Goal: Task Accomplishment & Management: Manage account settings

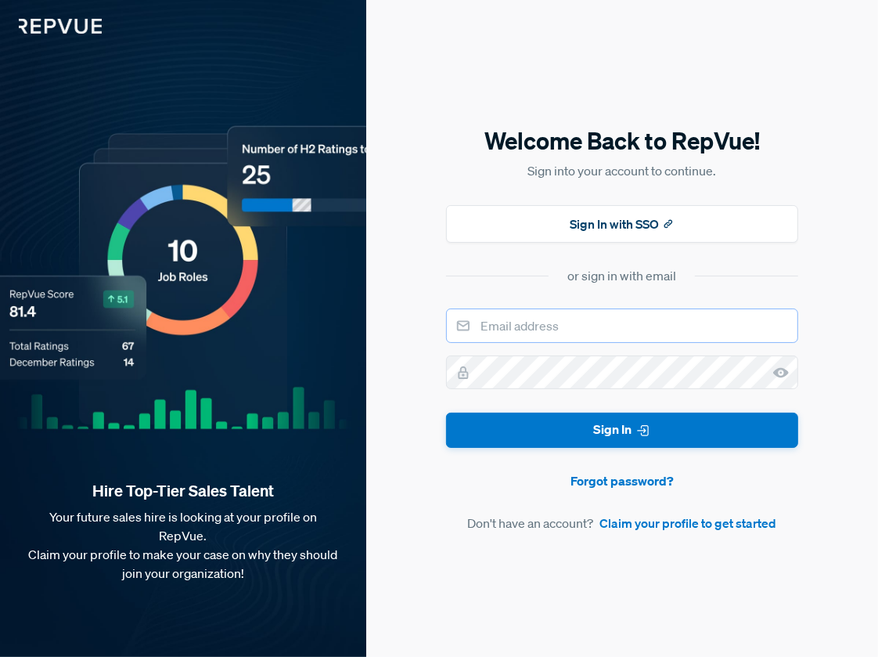
click at [580, 325] on input "email" at bounding box center [622, 325] width 352 height 34
type input "[EMAIL_ADDRESS][DOMAIN_NAME]"
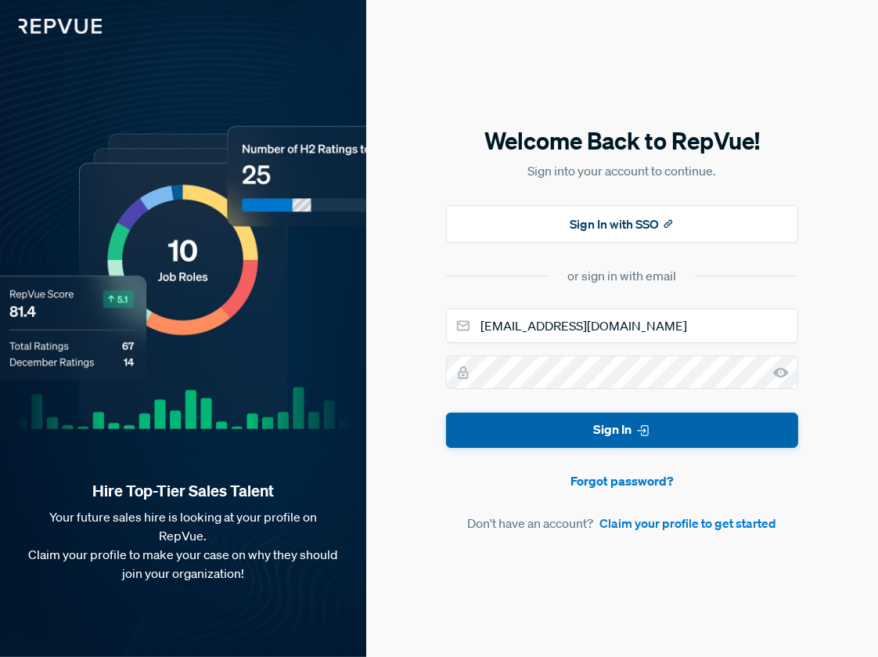
click at [615, 427] on button "Sign In" at bounding box center [622, 430] width 352 height 35
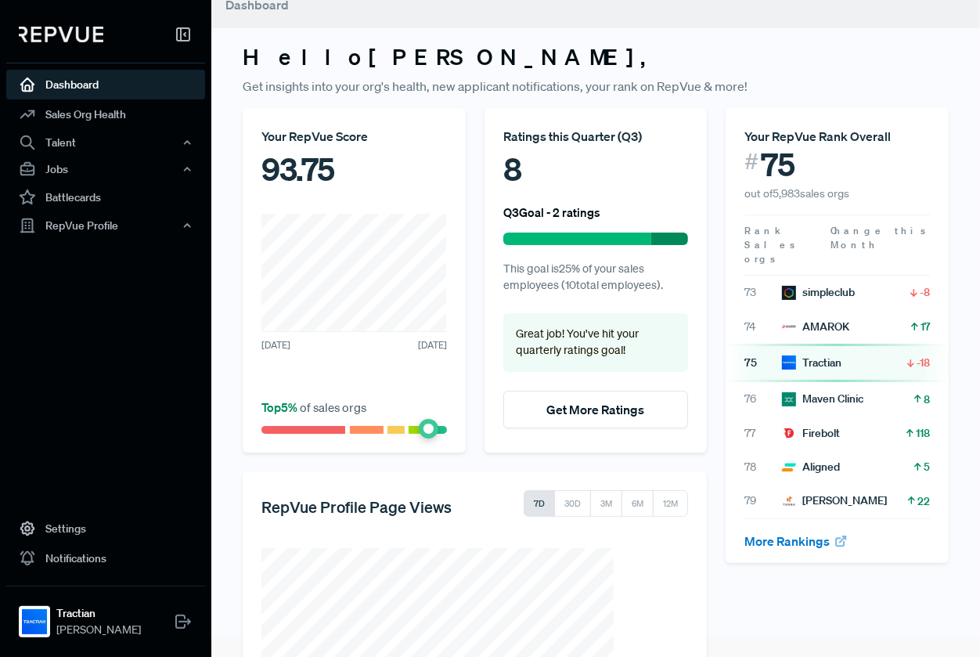
scroll to position [129, 0]
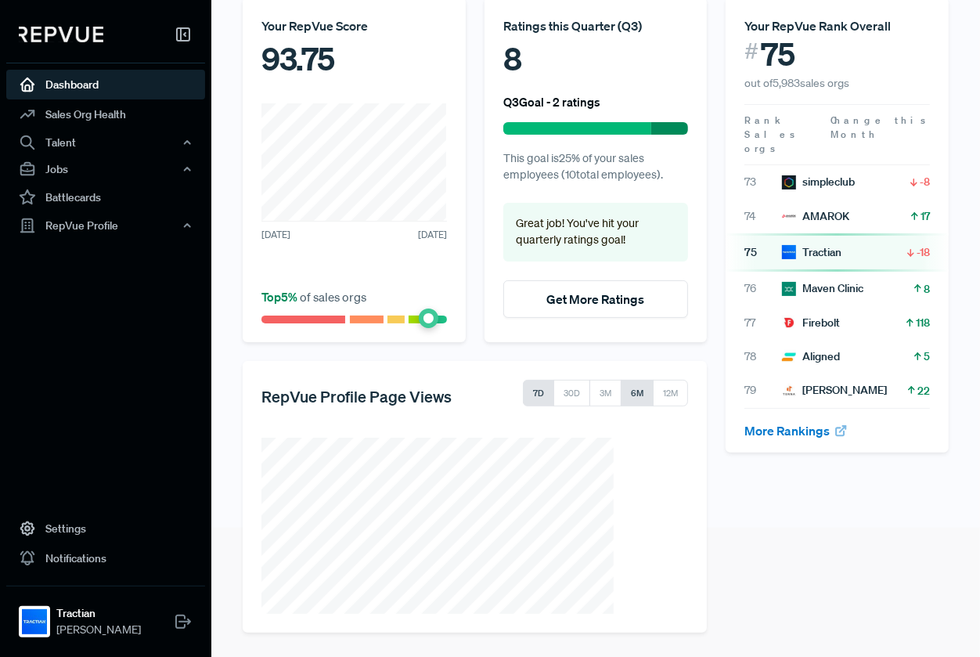
click at [632, 394] on button "6M" at bounding box center [637, 393] width 33 height 27
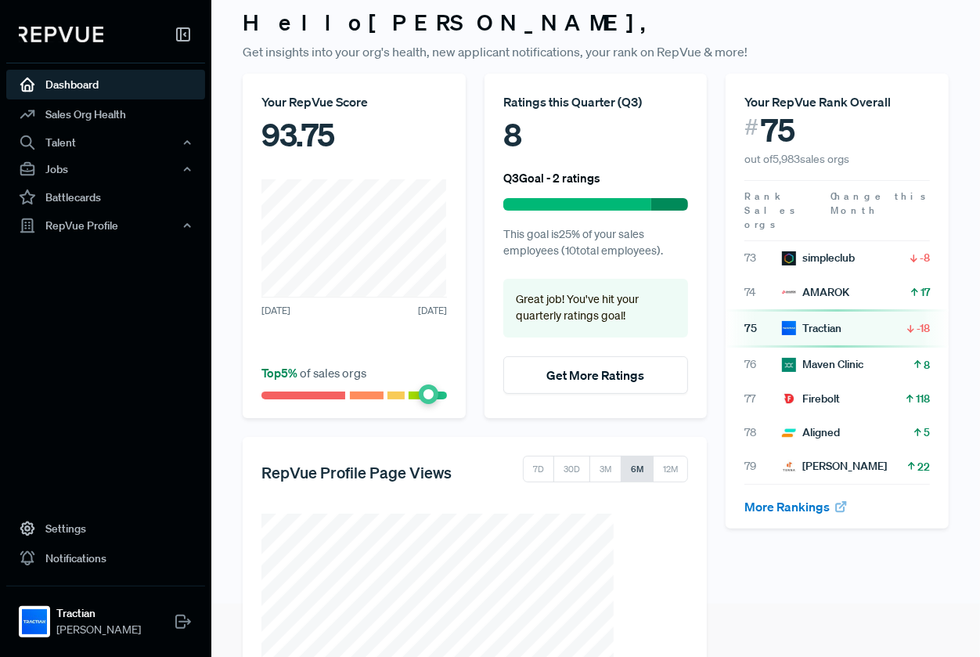
scroll to position [0, 0]
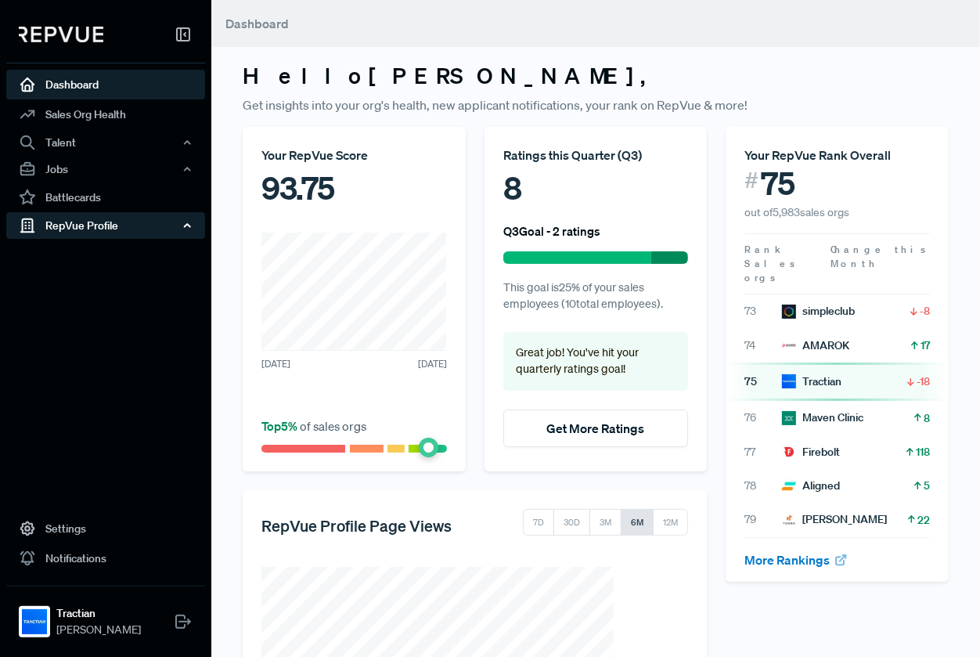
click at [95, 228] on div "RepVue Profile" at bounding box center [105, 225] width 199 height 27
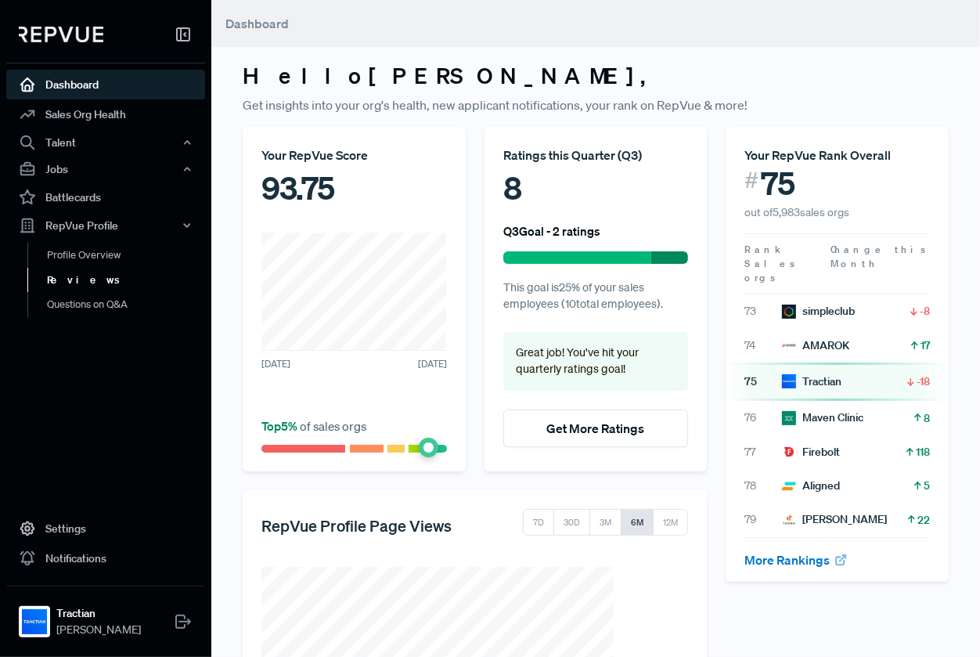
click at [88, 272] on link "Reviews" at bounding box center [126, 280] width 199 height 25
